Goal: Task Accomplishment & Management: Use online tool/utility

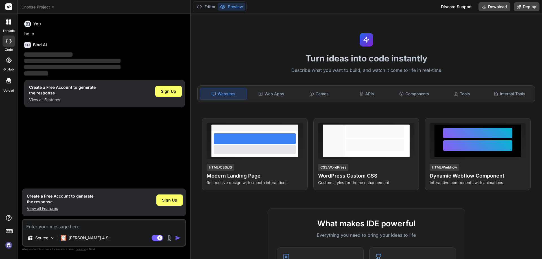
type textarea "x"
type textarea "//deposit button event handler const deposit_btn = document.getElementById('dep…"
type textarea "x"
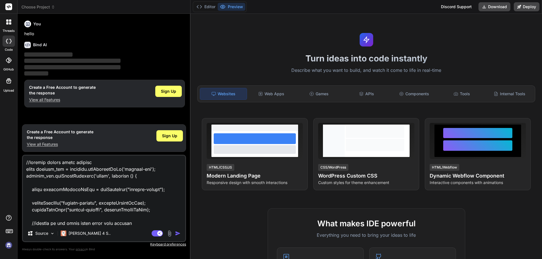
scroll to position [224, 0]
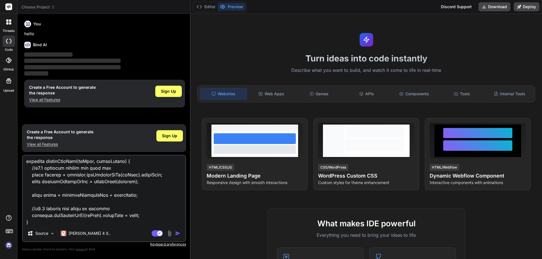
type textarea "//deposit button event handler const deposit_btn = document.getElementById('dep…"
type textarea "x"
type textarea "//deposit button event handler const deposit_btn = document.getElementById('dep…"
type textarea "x"
type textarea "//deposit button event handler const deposit_btn = document.getElementById('dep…"
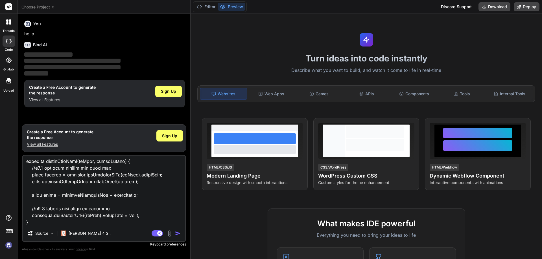
type textarea "x"
type textarea "//deposit button event handler const deposit_btn = document.getElementById('dep…"
type textarea "x"
type textarea "//deposit button event handler const deposit_btn = document.getElementById('dep…"
type textarea "x"
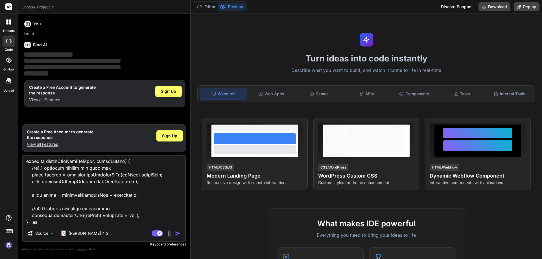
type textarea "//deposit button event handler const deposit_btn = document.getElementById('dep…"
type textarea "x"
type textarea "//deposit button event handler const deposit_btn = document.getElementById('dep…"
type textarea "x"
type textarea "//deposit button event handler const deposit_btn = document.getElementById('dep…"
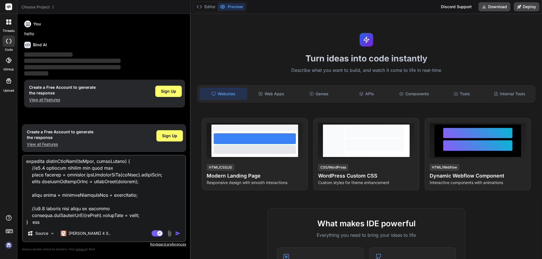
type textarea "x"
type textarea "//deposit button event handler const deposit_btn = document.getElementById('dep…"
type textarea "x"
type textarea "//deposit button event handler const deposit_btn = document.getElementById('dep…"
type textarea "x"
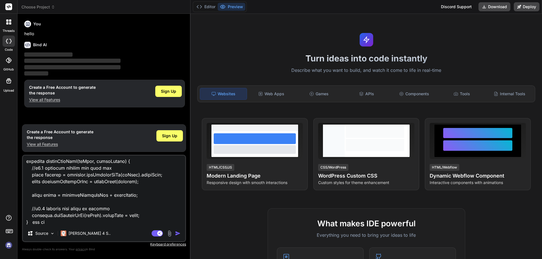
type textarea "//deposit button event handler const deposit_btn = document.getElementById('dep…"
type textarea "x"
type textarea "//deposit button event handler const deposit_btn = document.getElementById('dep…"
type textarea "x"
type textarea "//deposit button event handler const deposit_btn = document.getElementById('dep…"
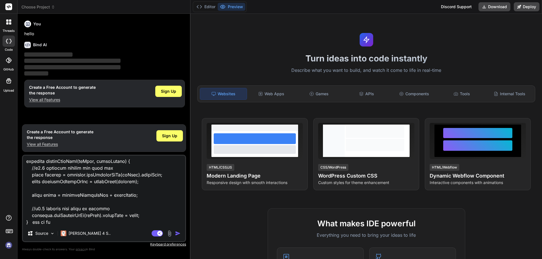
type textarea "x"
type textarea "//deposit button event handler const deposit_btn = document.getElementById('dep…"
type textarea "x"
type textarea "//deposit button event handler const deposit_btn = document.getElementById('dep…"
type textarea "x"
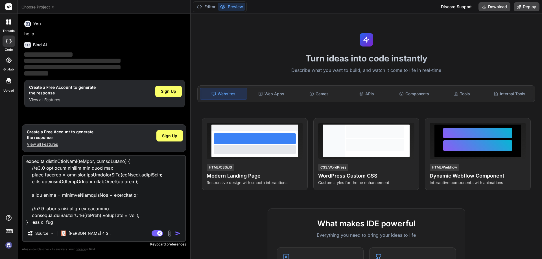
type textarea "//deposit button event handler const deposit_btn = document.getElementById('dep…"
type textarea "x"
type textarea "//deposit button event handler const deposit_btn = document.getElementById('dep…"
type textarea "x"
type textarea "//deposit button event handler const deposit_btn = document.getElementById('dep…"
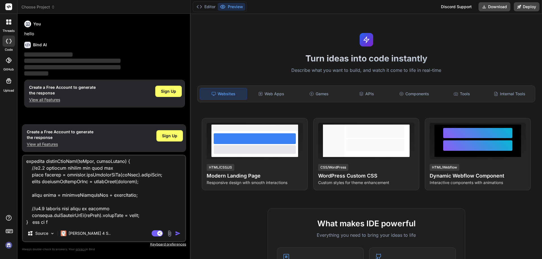
type textarea "x"
type textarea "//deposit button event handler const deposit_btn = document.getElementById('dep…"
type textarea "x"
type textarea "//deposit button event handler const deposit_btn = document.getElementById('dep…"
type textarea "x"
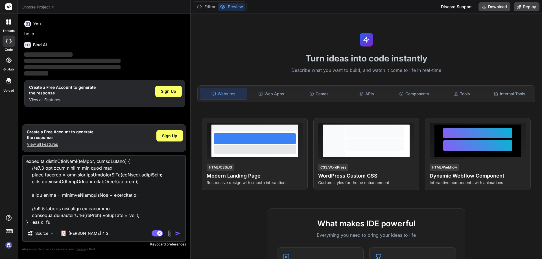
type textarea "//deposit button event handler const deposit_btn = document.getElementById('dep…"
type textarea "x"
type textarea "//deposit button event handler const deposit_btn = document.getElementById('dep…"
type textarea "x"
type textarea "//deposit button event handler const deposit_btn = document.getElementById('dep…"
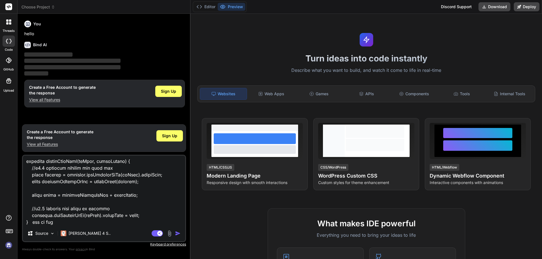
type textarea "x"
type textarea "//deposit button event handler const deposit_btn = document.getElementById('dep…"
type textarea "x"
type textarea "//deposit button event handler const deposit_btn = document.getElementById('dep…"
type textarea "x"
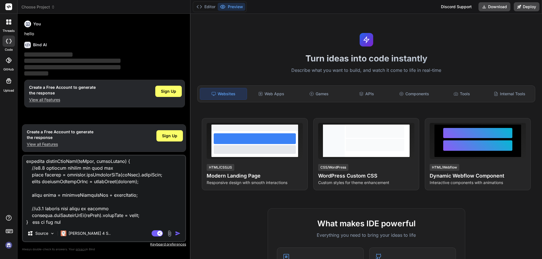
type textarea "//deposit button event handler const deposit_btn = document.getElementById('dep…"
type textarea "x"
type textarea "//deposit button event handler const deposit_btn = document.getElementById('dep…"
type textarea "x"
type textarea "//deposit button event handler const deposit_btn = document.getElementById('dep…"
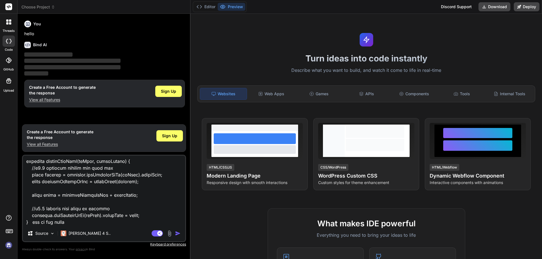
type textarea "x"
type textarea "//deposit button event handler const deposit_btn = document.getElementById('dep…"
type textarea "x"
type textarea "//deposit button event handler const deposit_btn = document.getElementById('dep…"
type textarea "x"
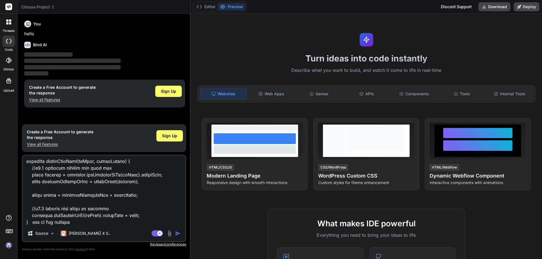
type textarea "//deposit button event handler const deposit_btn = document.getElementById('dep…"
type textarea "x"
type textarea "//deposit button event handler const deposit_btn = document.getElementById('dep…"
type textarea "x"
type textarea "//deposit button event handler const deposit_btn = document.getElementById('dep…"
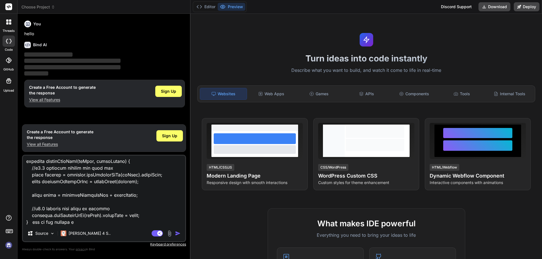
type textarea "x"
type textarea "//deposit button event handler const deposit_btn = document.getElementById('dep…"
type textarea "x"
type textarea "//deposit button event handler const deposit_btn = document.getElementById('dep…"
type textarea "x"
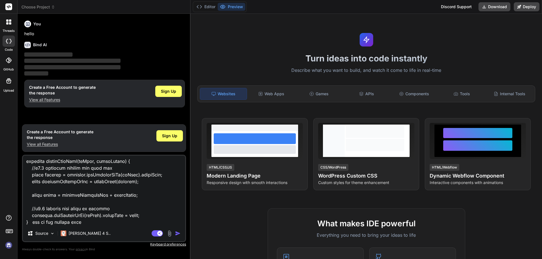
type textarea "//deposit button event handler const deposit_btn = document.getElementById('dep…"
type textarea "x"
type textarea "//deposit button event handler const deposit_btn = document.getElementById('dep…"
type textarea "x"
type textarea "//deposit button event handler const deposit_btn = document.getElementById('dep…"
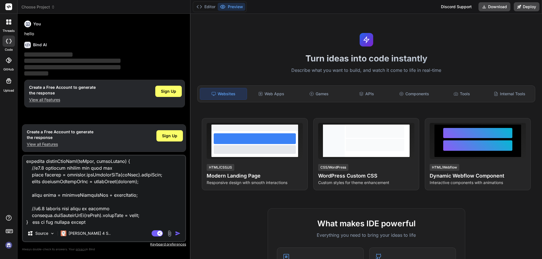
type textarea "x"
type textarea "//deposit button event handler const deposit_btn = document.getElementById('dep…"
type textarea "x"
type textarea "//deposit button event handler const deposit_btn = document.getElementById('dep…"
type textarea "x"
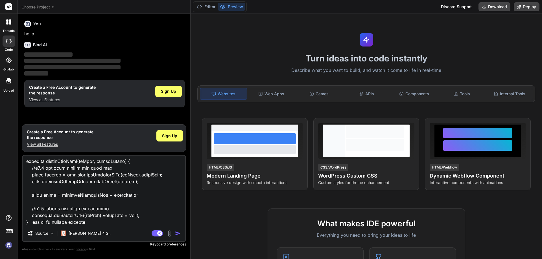
type textarea "//deposit button event handler const deposit_btn = document.getElementById('dep…"
type textarea "x"
type textarea "//deposit button event handler const deposit_btn = document.getElementById('dep…"
type textarea "x"
type textarea "//deposit button event handler const deposit_btn = document.getElementById('dep…"
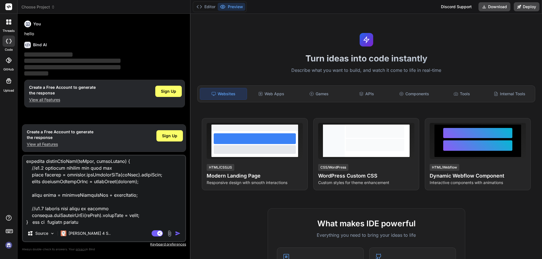
type textarea "x"
type textarea "//deposit button event handler const deposit_btn = document.getElementById('dep…"
type textarea "x"
type textarea "//deposit button event handler const deposit_btn = document.getElementById('dep…"
type textarea "x"
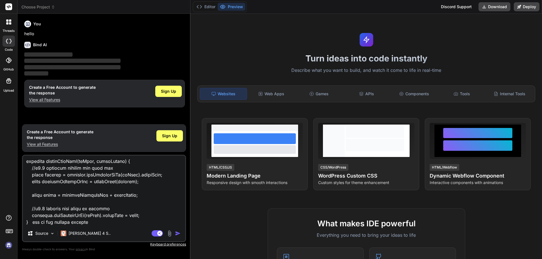
type textarea "//deposit button event handler const deposit_btn = document.getElementById('dep…"
type textarea "x"
type textarea "//deposit button event handler const deposit_btn = document.getElementById('dep…"
type textarea "x"
type textarea "//deposit button event handler const deposit_btn = document.getElementById('dep…"
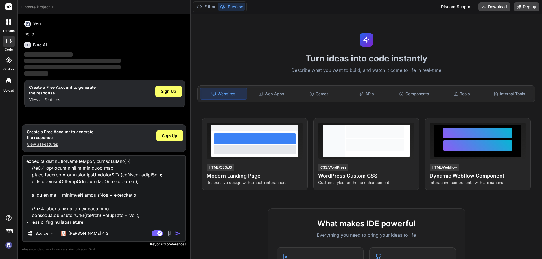
type textarea "x"
type textarea "//deposit button event handler const deposit_btn = document.getElementById('dep…"
type textarea "x"
type textarea "//deposit button event handler const deposit_btn = document.getElementById('dep…"
type textarea "x"
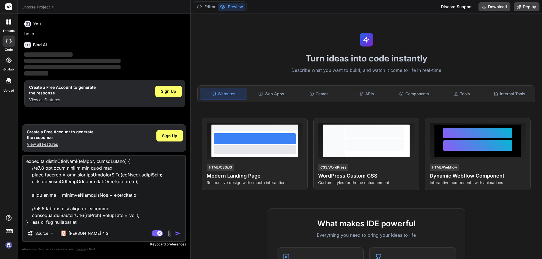
type textarea "//deposit button event handler const deposit_btn = document.getElementById('dep…"
type textarea "x"
type textarea "//deposit button event handler const deposit_btn = document.getElementById('dep…"
type textarea "x"
type textarea "//deposit button event handler const deposit_btn = document.getElementById('dep…"
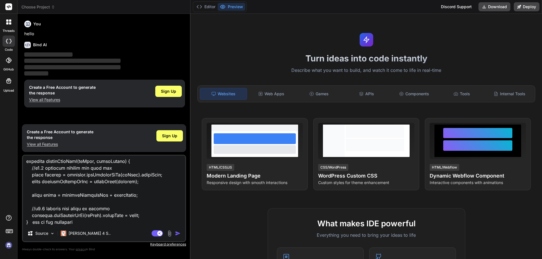
type textarea "x"
type textarea "//deposit button event handler const deposit_btn = document.getElementById('dep…"
type textarea "x"
type textarea "//deposit button event handler const deposit_btn = document.getElementById('dep…"
type textarea "x"
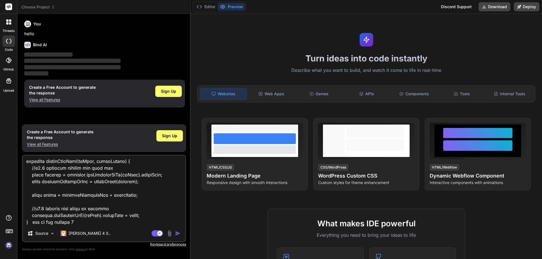
type textarea "//deposit button event handler const deposit_btn = document.getElementById('dep…"
type textarea "x"
type textarea "//deposit button event handler const deposit_btn = document.getElementById('dep…"
type textarea "x"
type textarea "//deposit button event handler const deposit_btn = document.getElementById('dep…"
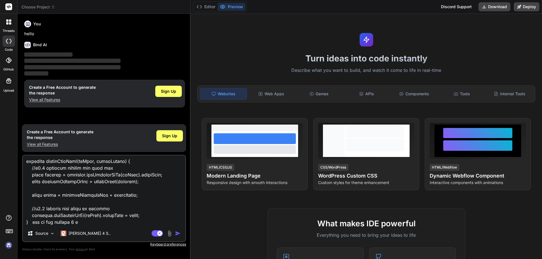
type textarea "x"
type textarea "//deposit button event handler const deposit_btn = document.getElementById('dep…"
type textarea "x"
type textarea "//deposit button event handler const deposit_btn = document.getElementById('dep…"
type textarea "x"
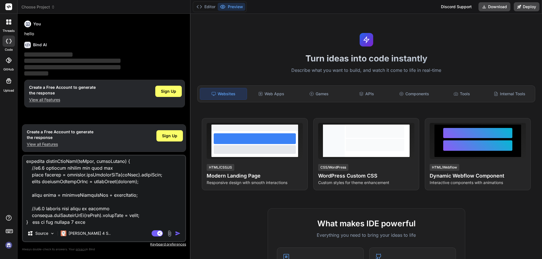
type textarea "//deposit button event handler const deposit_btn = document.getElementById('dep…"
type textarea "x"
type textarea "//deposit button event handler const deposit_btn = document.getElementById('dep…"
type textarea "x"
type textarea "//deposit button event handler const deposit_btn = document.getElementById('dep…"
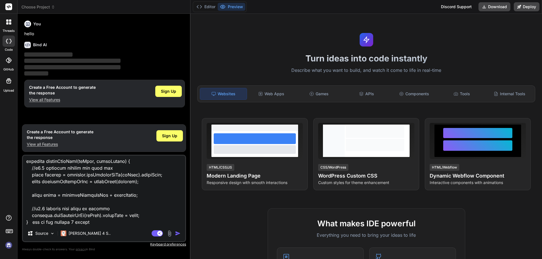
type textarea "x"
type textarea "//deposit button event handler const deposit_btn = document.getElementById('dep…"
type textarea "x"
type textarea "//deposit button event handler const deposit_btn = document.getElementById('dep…"
type textarea "x"
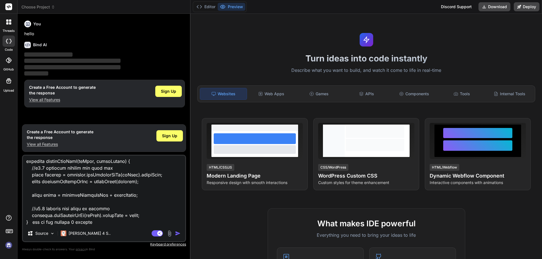
type textarea "//deposit button event handler const deposit_btn = document.getElementById('dep…"
type textarea "x"
type textarea "//deposit button event handler const deposit_btn = document.getElementById('dep…"
type textarea "x"
type textarea "//deposit button event handler const deposit_btn = document.getElementById('dep…"
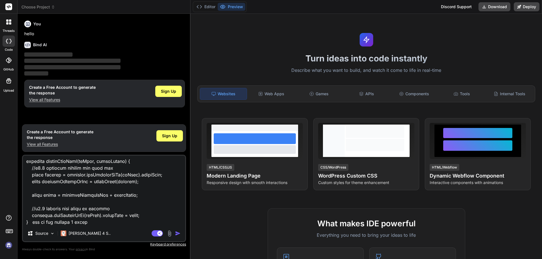
type textarea "x"
type textarea "//deposit button event handler const deposit_btn = document.getElementById('dep…"
type textarea "x"
type textarea "//deposit button event handler const deposit_btn = document.getElementById('dep…"
type textarea "x"
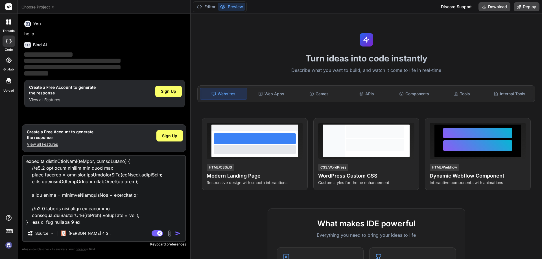
type textarea "//deposit button event handler const deposit_btn = document.getElementById('dep…"
type textarea "x"
type textarea "//deposit button event handler const deposit_btn = document.getElementById('dep…"
type textarea "x"
type textarea "//deposit button event handler const deposit_btn = document.getElementById('dep…"
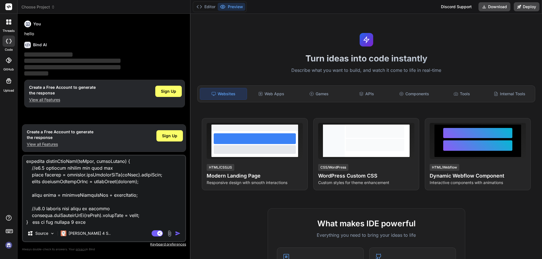
type textarea "x"
type textarea "//deposit button event handler const deposit_btn = document.getElementById('dep…"
type textarea "x"
type textarea "//deposit button event handler const deposit_btn = document.getElementById('dep…"
type textarea "x"
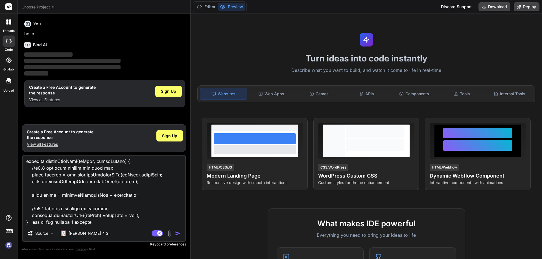
type textarea "//deposit button event handler const deposit_btn = document.getElementById('dep…"
type textarea "x"
type textarea "//deposit button event handler const deposit_btn = document.getElementById('dep…"
type textarea "x"
type textarea "//deposit button event handler const deposit_btn = document.getElementById('dep…"
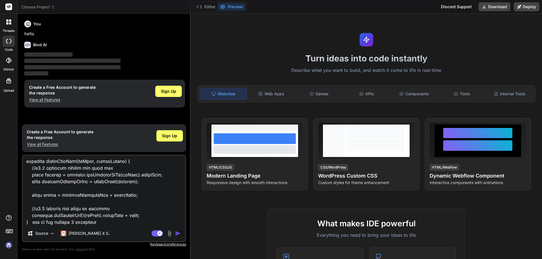
type textarea "x"
type textarea "//deposit button event handler const deposit_btn = document.getElementById('dep…"
type textarea "x"
type textarea "//deposit button event handler const deposit_btn = document.getElementById('dep…"
type textarea "x"
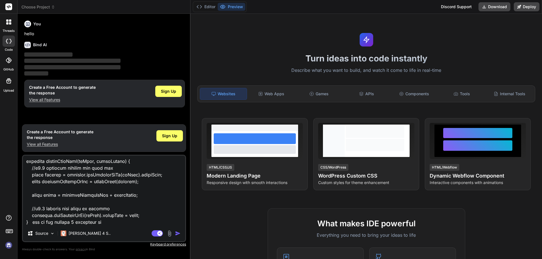
type textarea "//deposit button event handler const deposit_btn = document.getElementById('dep…"
type textarea "x"
type textarea "//deposit button event handler const deposit_btn = document.getElementById('dep…"
type textarea "x"
type textarea "//deposit button event handler const deposit_btn = document.getElementById('dep…"
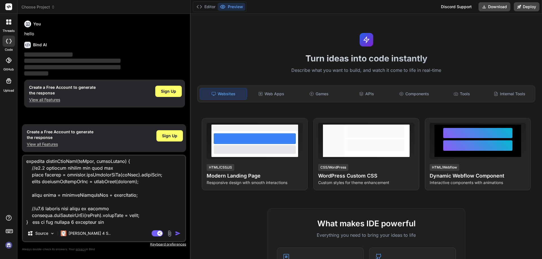
type textarea "x"
type textarea "//deposit button event handler const deposit_btn = document.getElementById('dep…"
type textarea "x"
type textarea "//deposit button event handler const deposit_btn = document.getElementById('dep…"
type textarea "x"
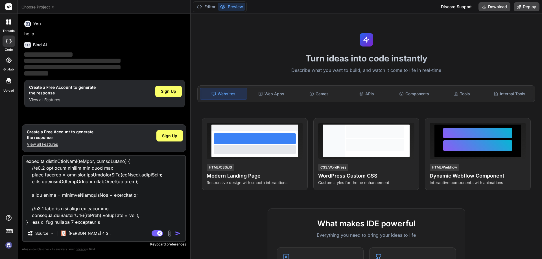
type textarea "//deposit button event handler const deposit_btn = document.getElementById('dep…"
type textarea "x"
type textarea "//deposit button event handler const deposit_btn = document.getElementById('dep…"
type textarea "x"
type textarea "//deposit button event handler const deposit_btn = document.getElementById('dep…"
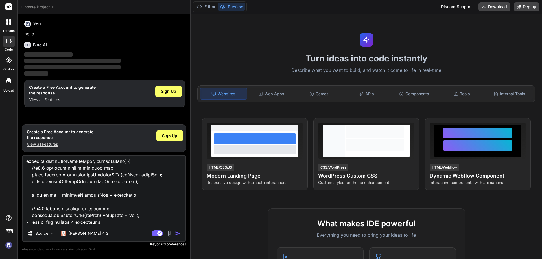
type textarea "x"
type textarea "//deposit button event handler const deposit_btn = document.getElementById('dep…"
type textarea "x"
type textarea "//deposit button event handler const deposit_btn = document.getElementById('dep…"
type textarea "x"
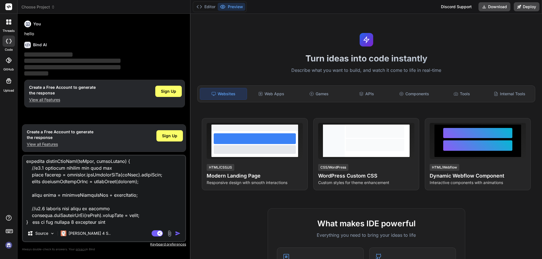
type textarea "//deposit button event handler const deposit_btn = document.getElementById('dep…"
type textarea "x"
type textarea "//deposit button event handler const deposit_btn = document.getElementById('dep…"
type textarea "x"
type textarea "//deposit button event handler const deposit_btn = document.getElementById('dep…"
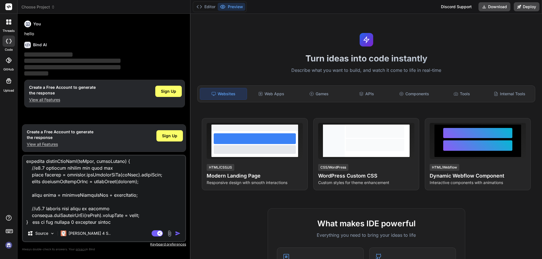
type textarea "x"
type textarea "//deposit button event handler const deposit_btn = document.getElementById('dep…"
type textarea "x"
type textarea "//deposit button event handler const deposit_btn = document.getElementById('dep…"
type textarea "x"
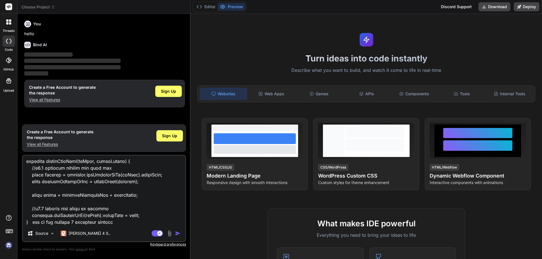
type textarea "//deposit button event handler const deposit_btn = document.getElementById('dep…"
type textarea "x"
type textarea "//deposit button event handler const deposit_btn = document.getElementById('dep…"
type textarea "x"
type textarea "//deposit button event handler const deposit_btn = document.getElementById('dep…"
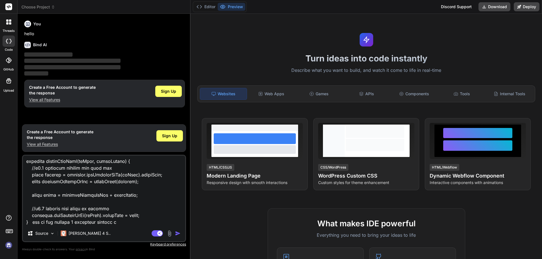
type textarea "x"
type textarea "//deposit button event handler const deposit_btn = document.getElementById('dep…"
click at [180, 232] on img "button" at bounding box center [178, 234] width 6 height 6
click at [177, 233] on img "button" at bounding box center [178, 234] width 6 height 6
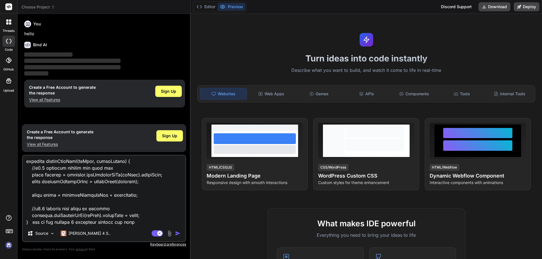
click at [177, 233] on img "button" at bounding box center [178, 234] width 6 height 6
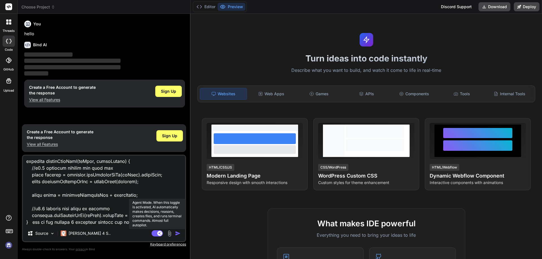
click at [161, 232] on rect at bounding box center [159, 233] width 5 height 5
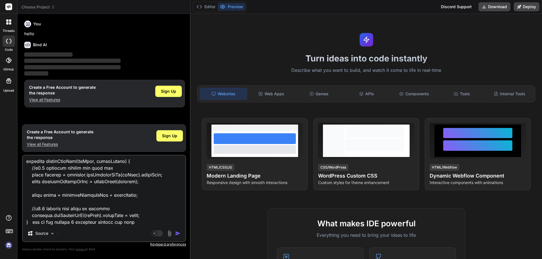
click at [172, 231] on img at bounding box center [169, 233] width 6 height 6
click at [175, 234] on img "button" at bounding box center [178, 234] width 6 height 6
click at [39, 43] on h6 "Bind AI" at bounding box center [40, 45] width 14 height 6
click at [34, 25] on h6 "You" at bounding box center [37, 24] width 8 height 6
click at [28, 24] on icon at bounding box center [27, 24] width 5 height 5
